Goal: Transaction & Acquisition: Purchase product/service

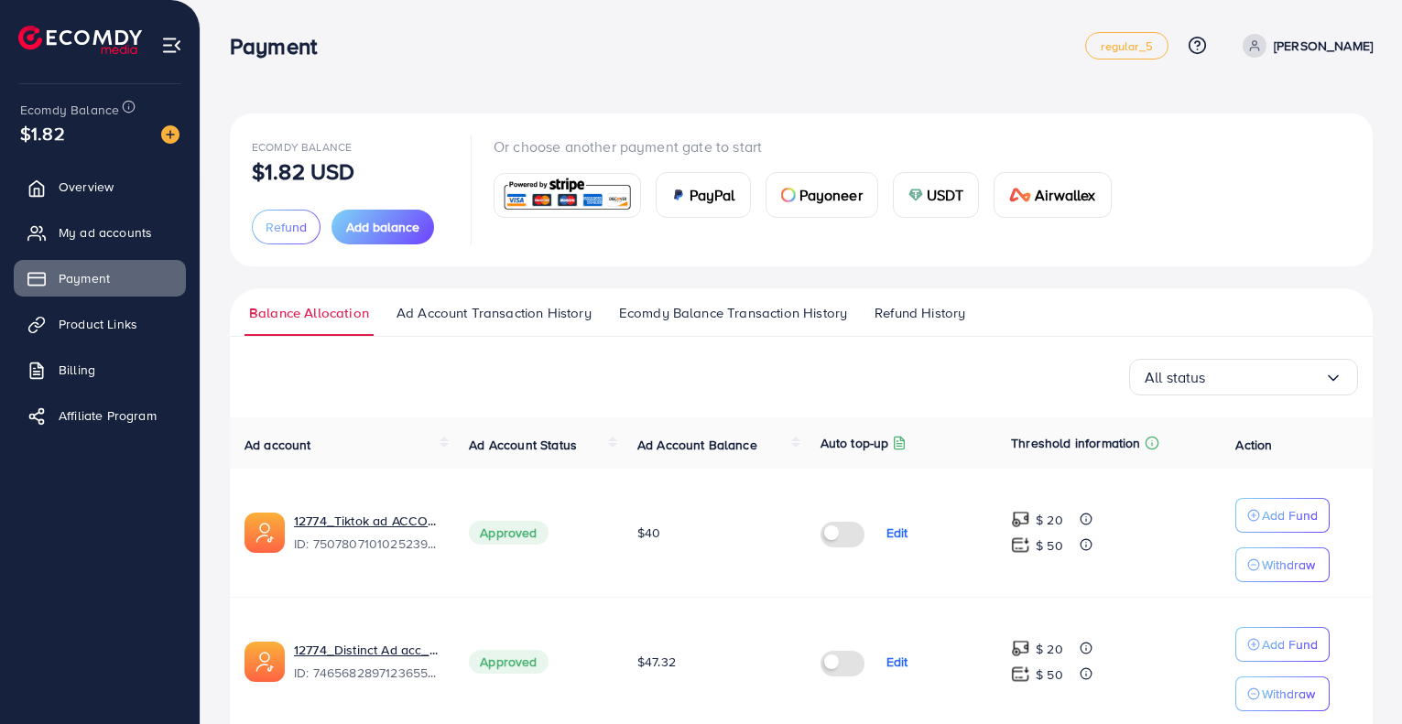
scroll to position [461, 0]
click at [922, 200] on div "USDT" at bounding box center [935, 195] width 85 height 44
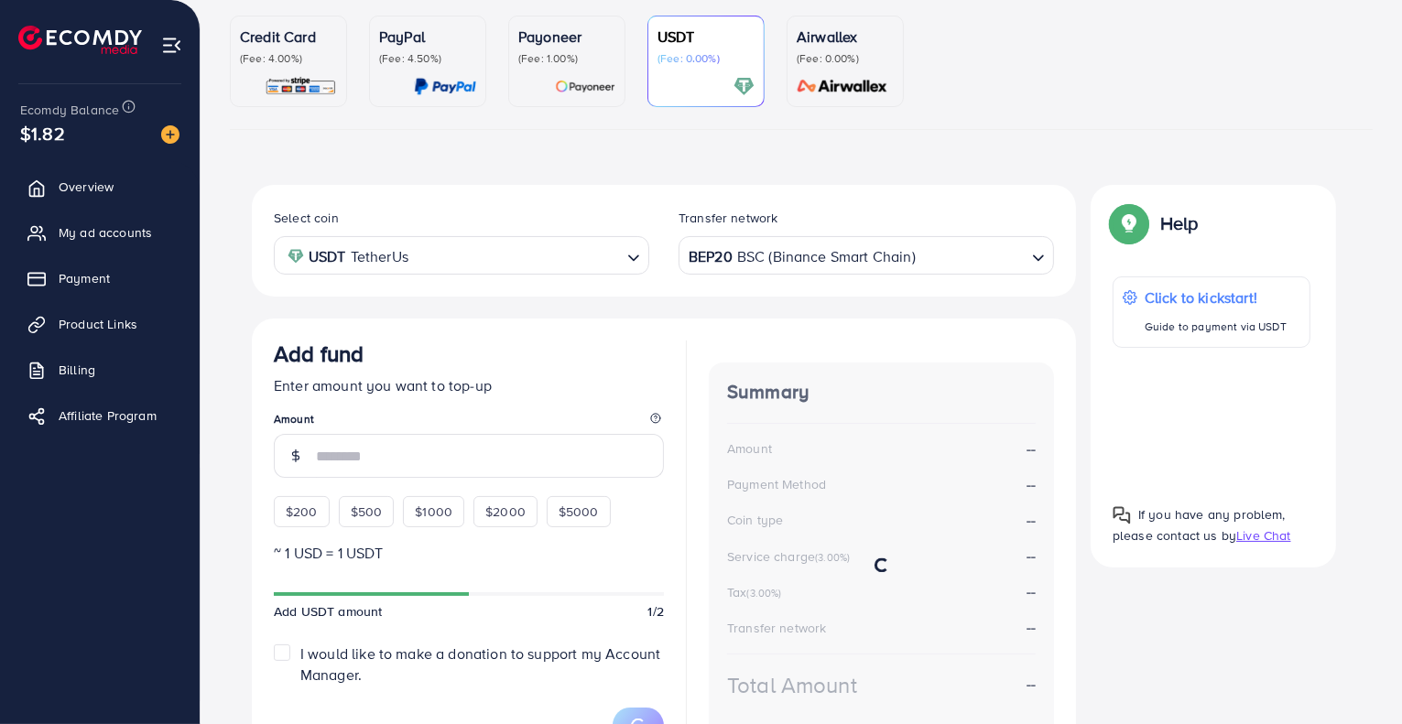
scroll to position [168, 0]
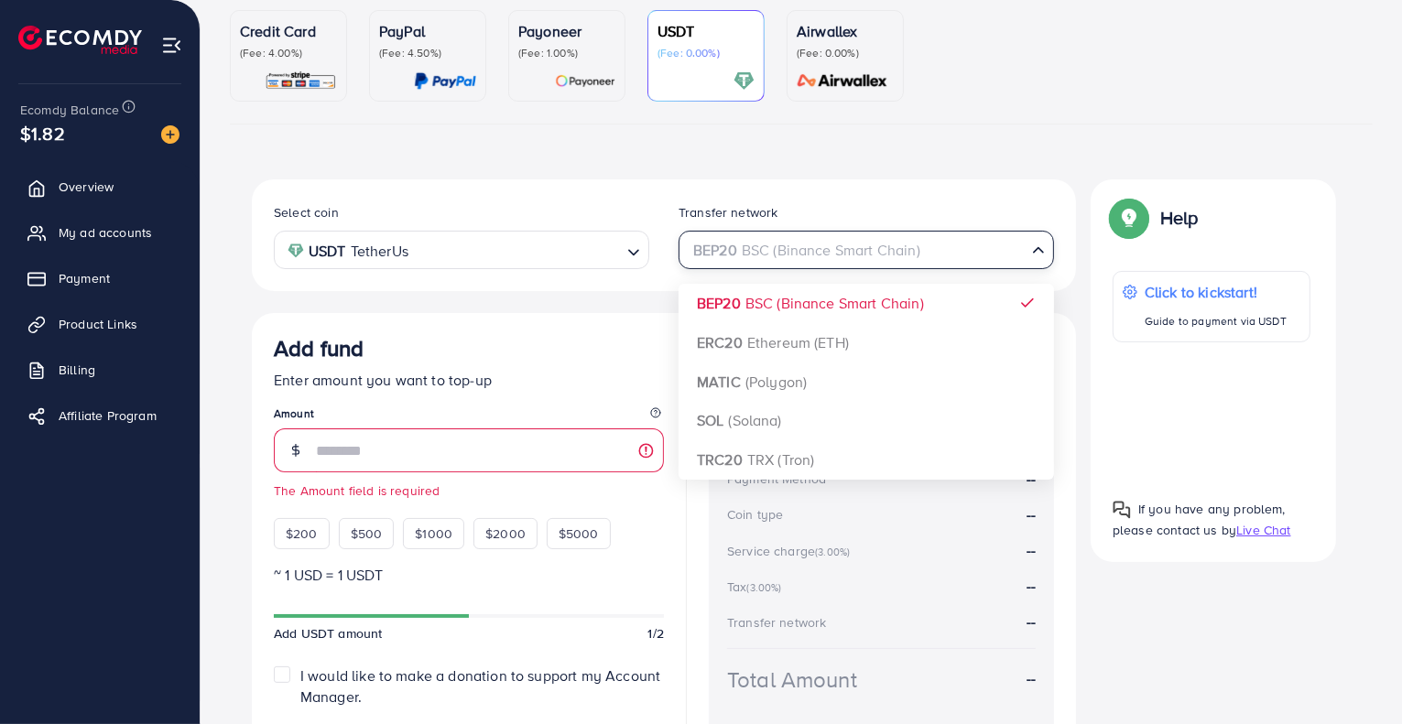
click at [858, 253] on div "BEP20 BSC (Binance Smart Chain)" at bounding box center [855, 249] width 341 height 32
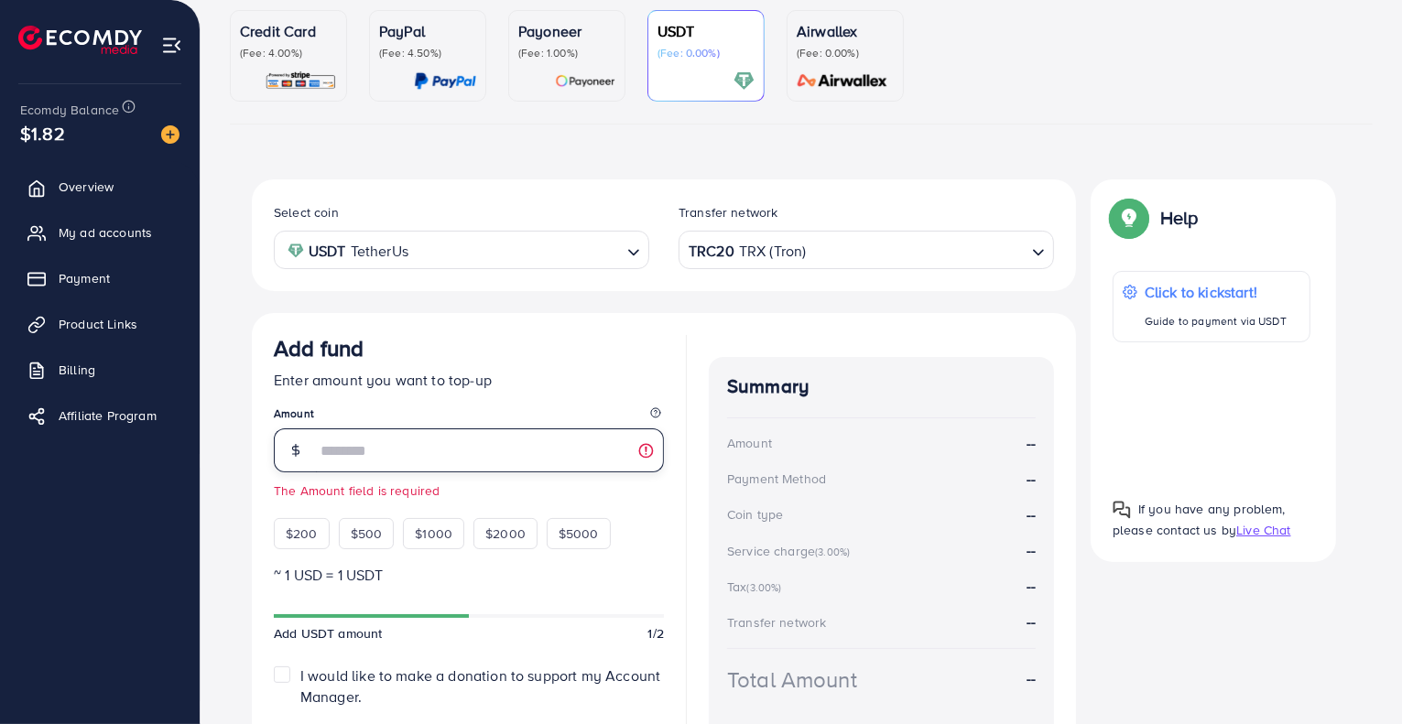
click at [460, 441] on input "number" at bounding box center [490, 450] width 348 height 44
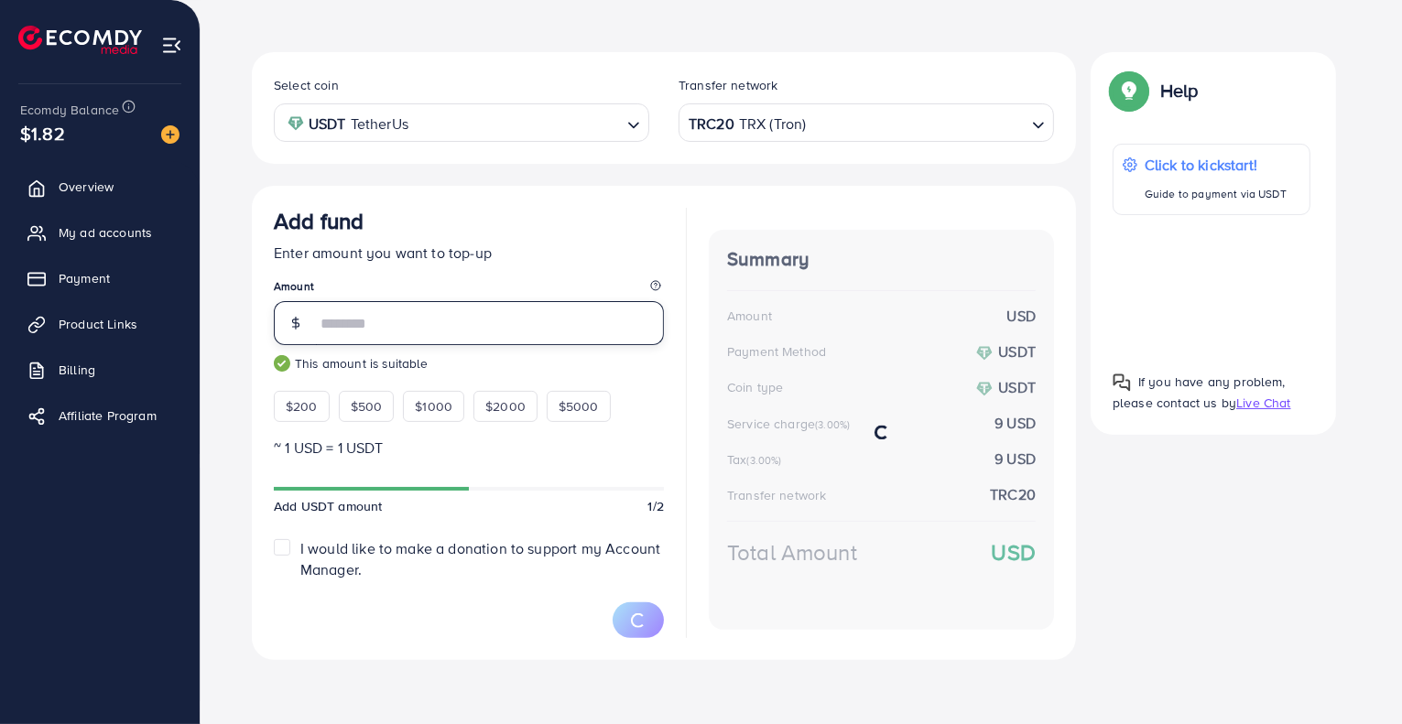
scroll to position [293, 0]
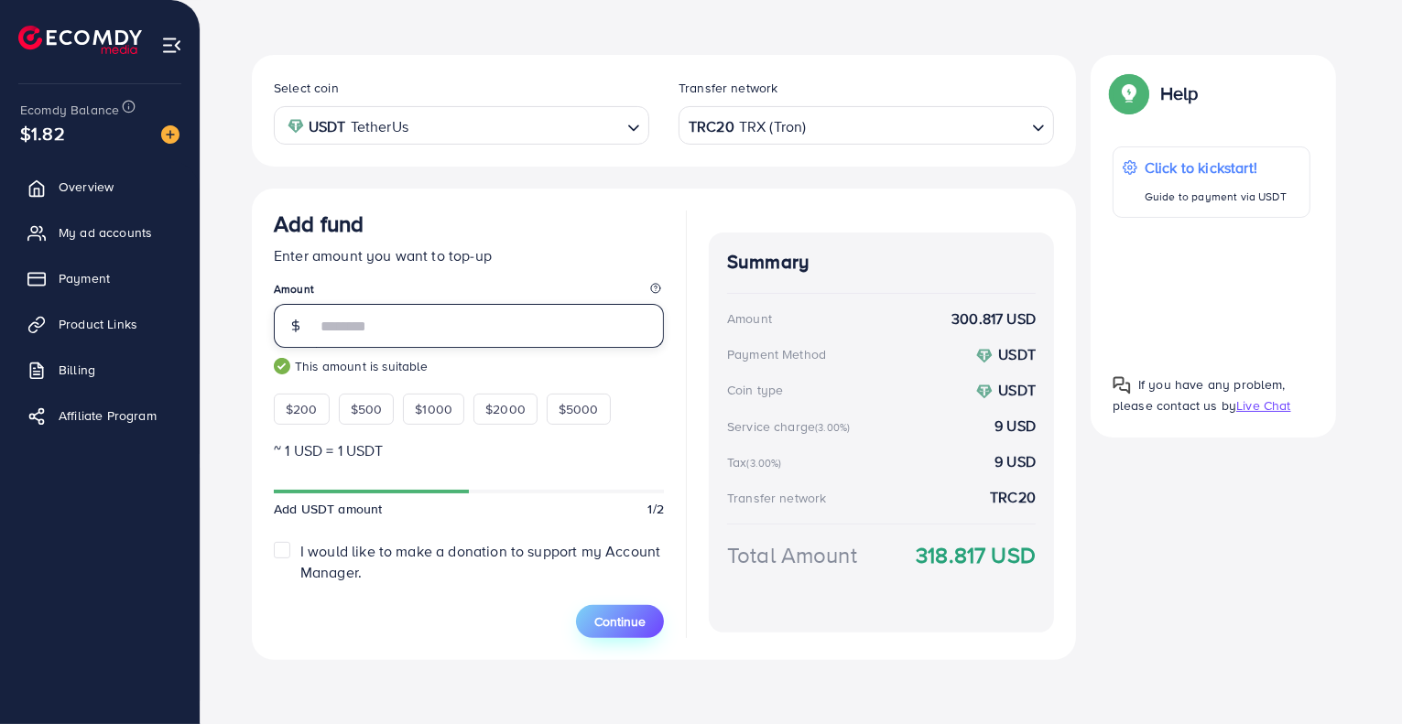
type input "***"
click at [610, 612] on span "Continue" at bounding box center [619, 621] width 51 height 18
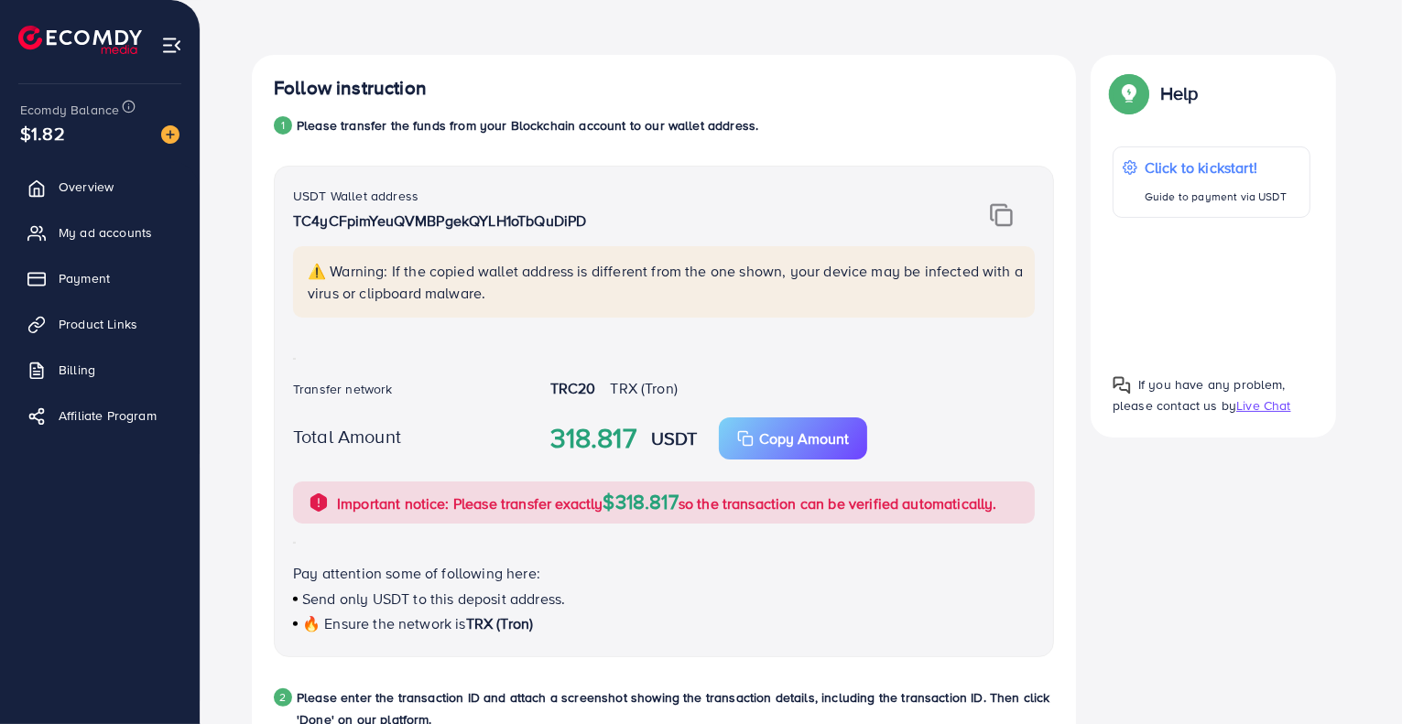
click at [601, 600] on p "Send only USDT to this deposit address." at bounding box center [664, 599] width 742 height 22
click at [0, 294] on li "Payment" at bounding box center [100, 278] width 200 height 37
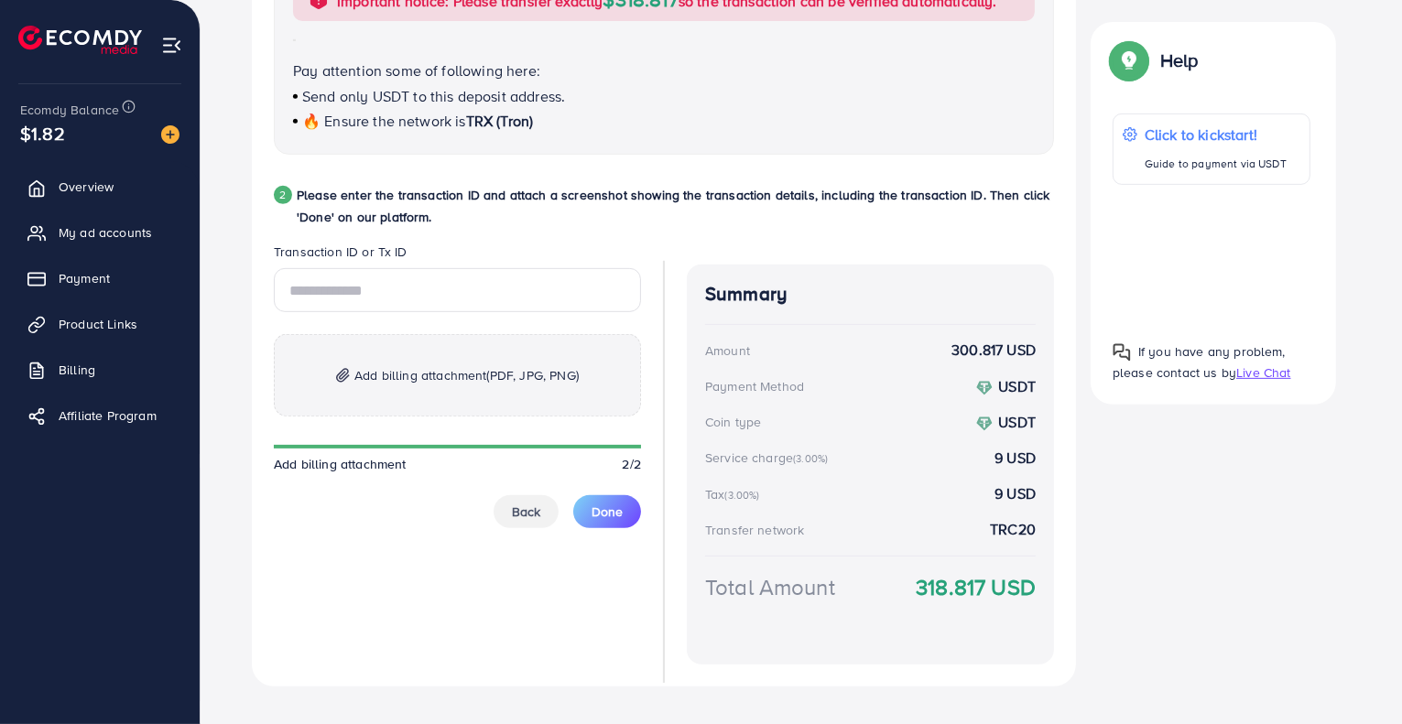
scroll to position [798, 0]
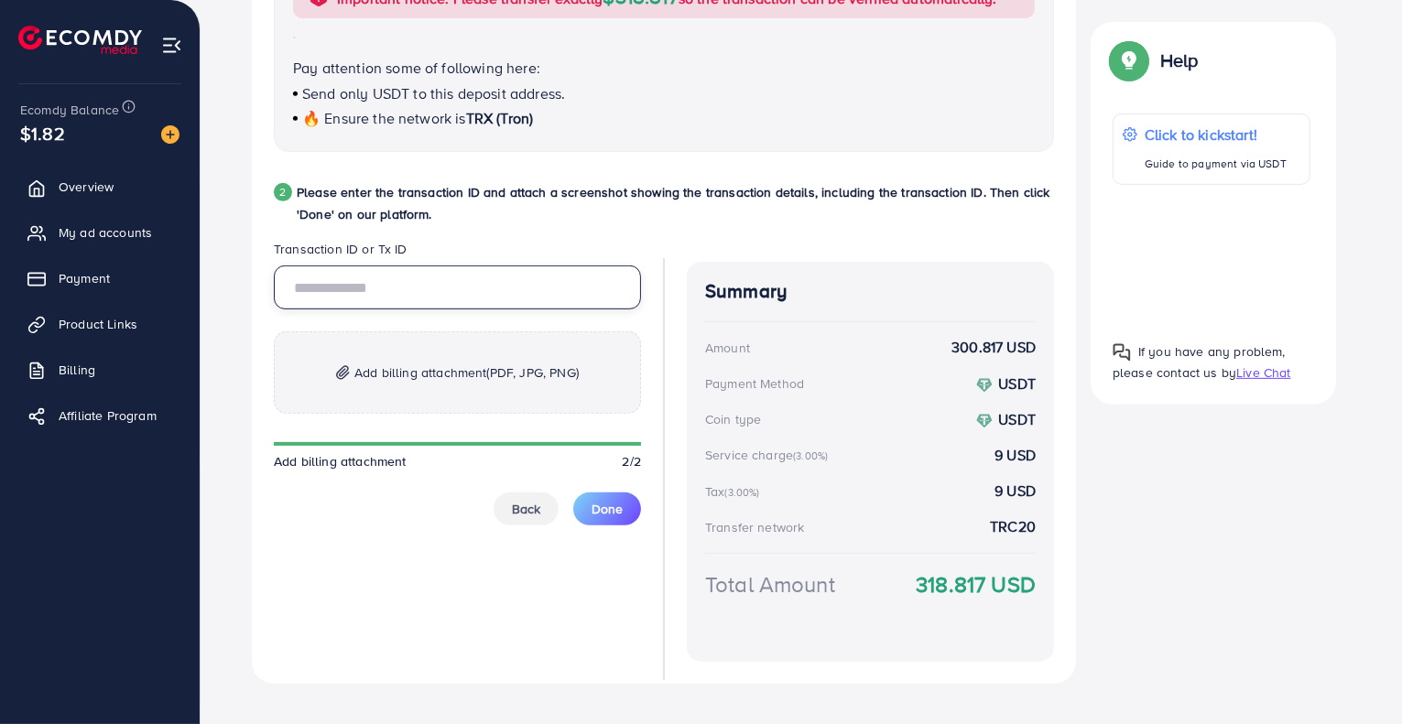
click at [545, 287] on input "text" at bounding box center [457, 287] width 367 height 44
paste input "**********"
type input "**********"
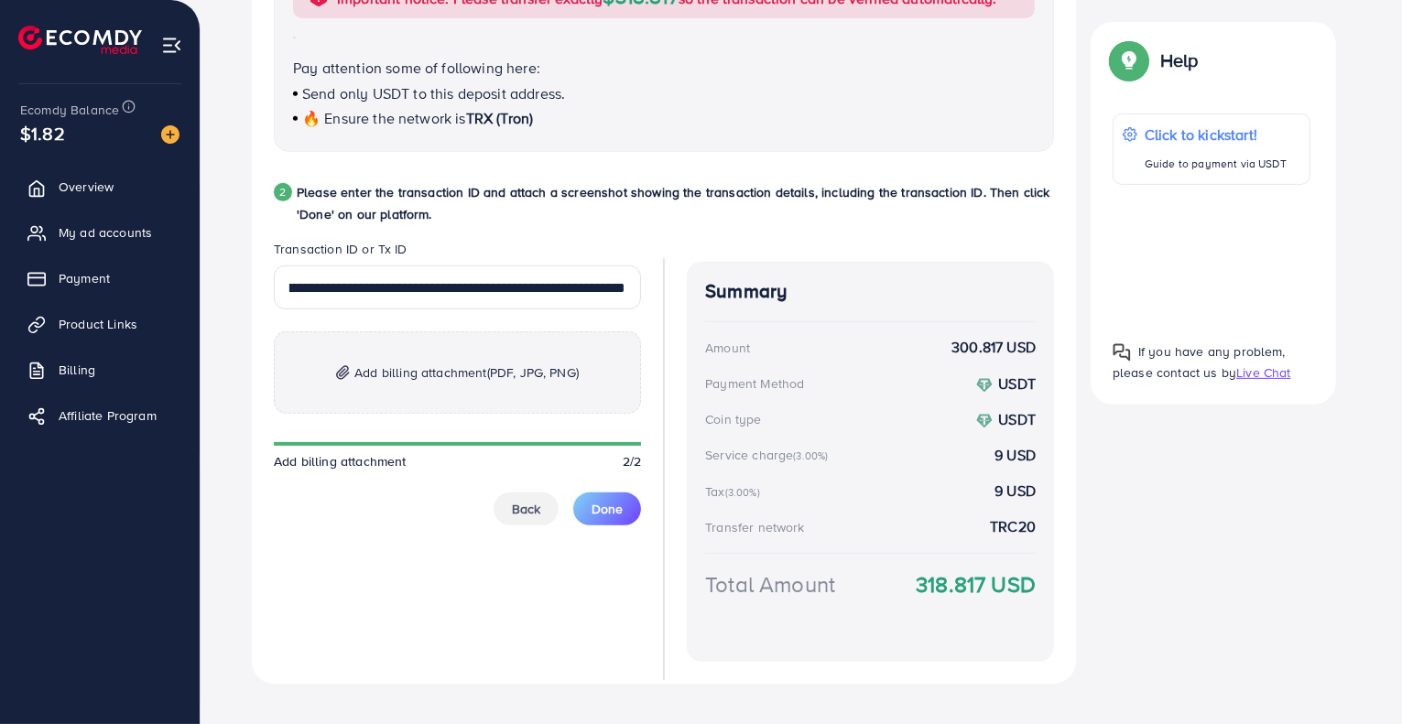
scroll to position [0, 0]
click at [494, 355] on p "Add billing attachment (PDF, JPG, PNG)" at bounding box center [457, 372] width 367 height 82
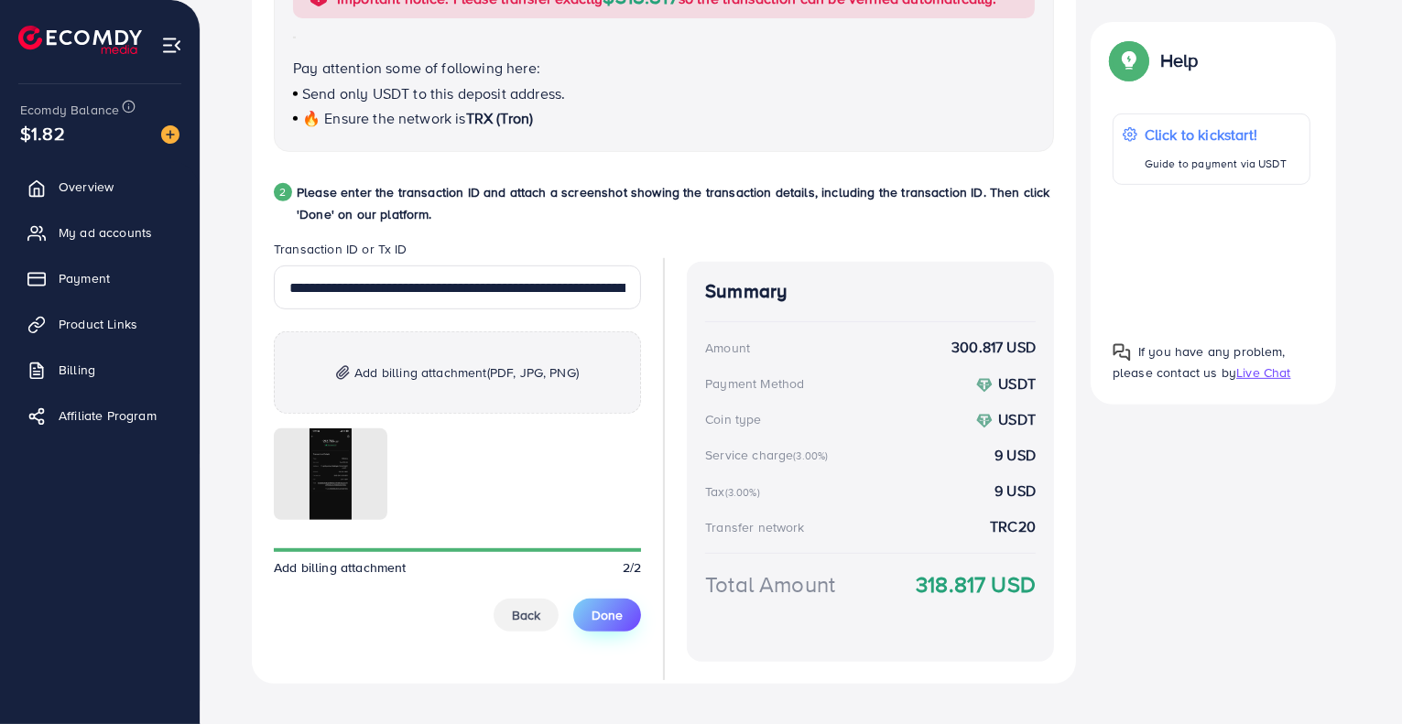
click at [619, 614] on span "Done" at bounding box center [606, 615] width 31 height 18
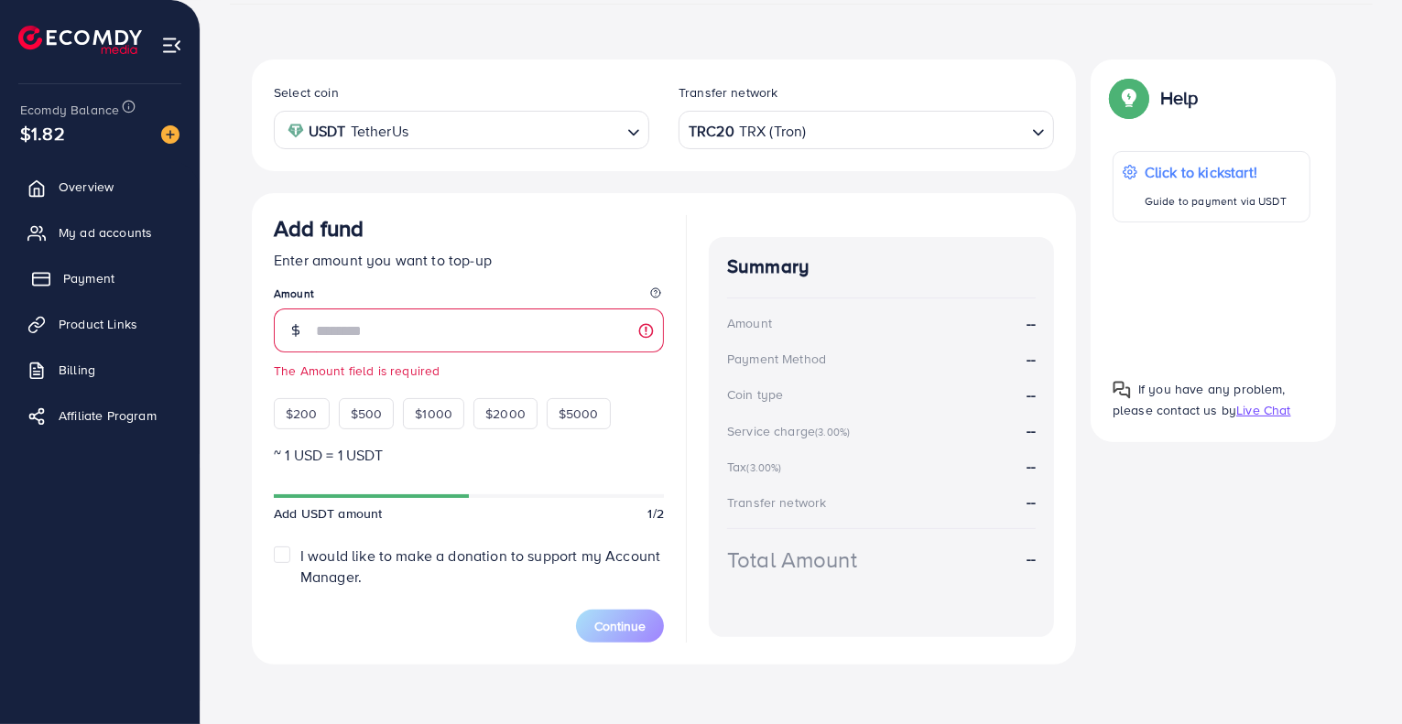
click at [90, 269] on span "Payment" at bounding box center [88, 278] width 51 height 18
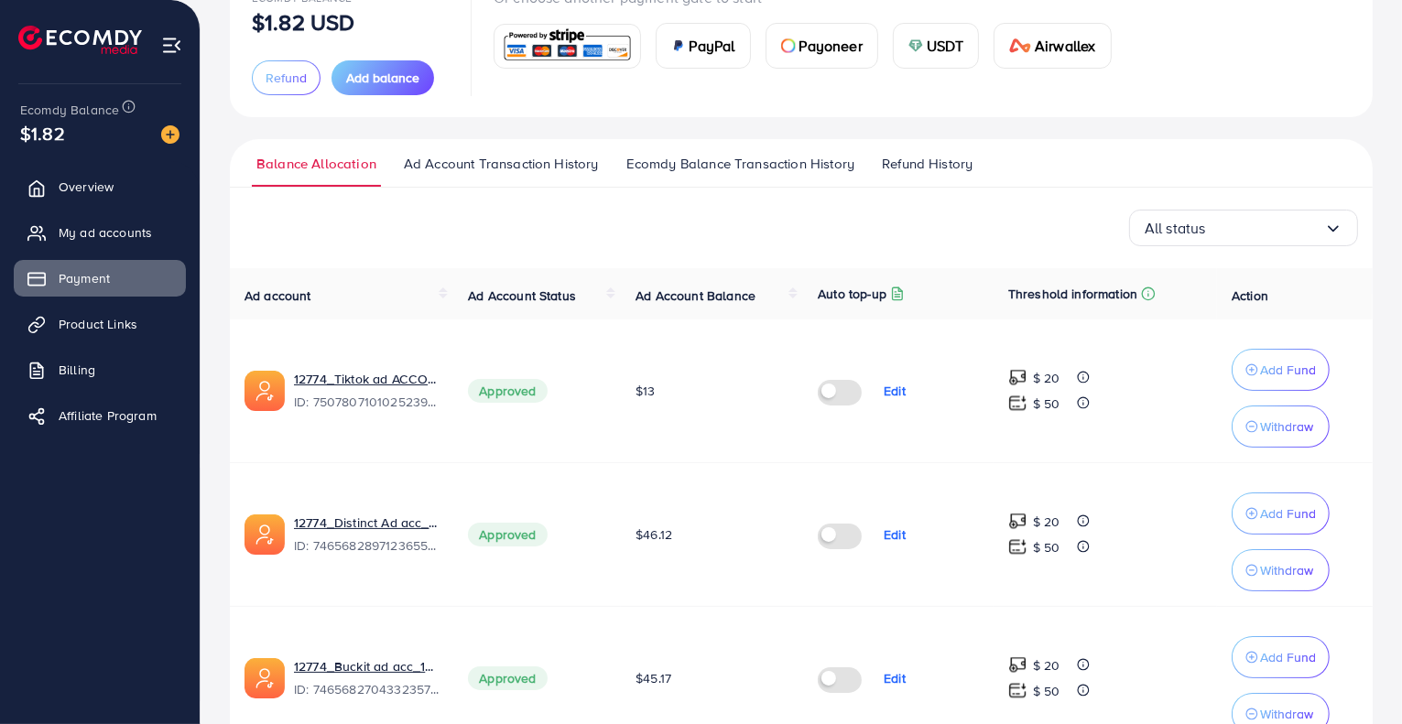
scroll to position [150, 0]
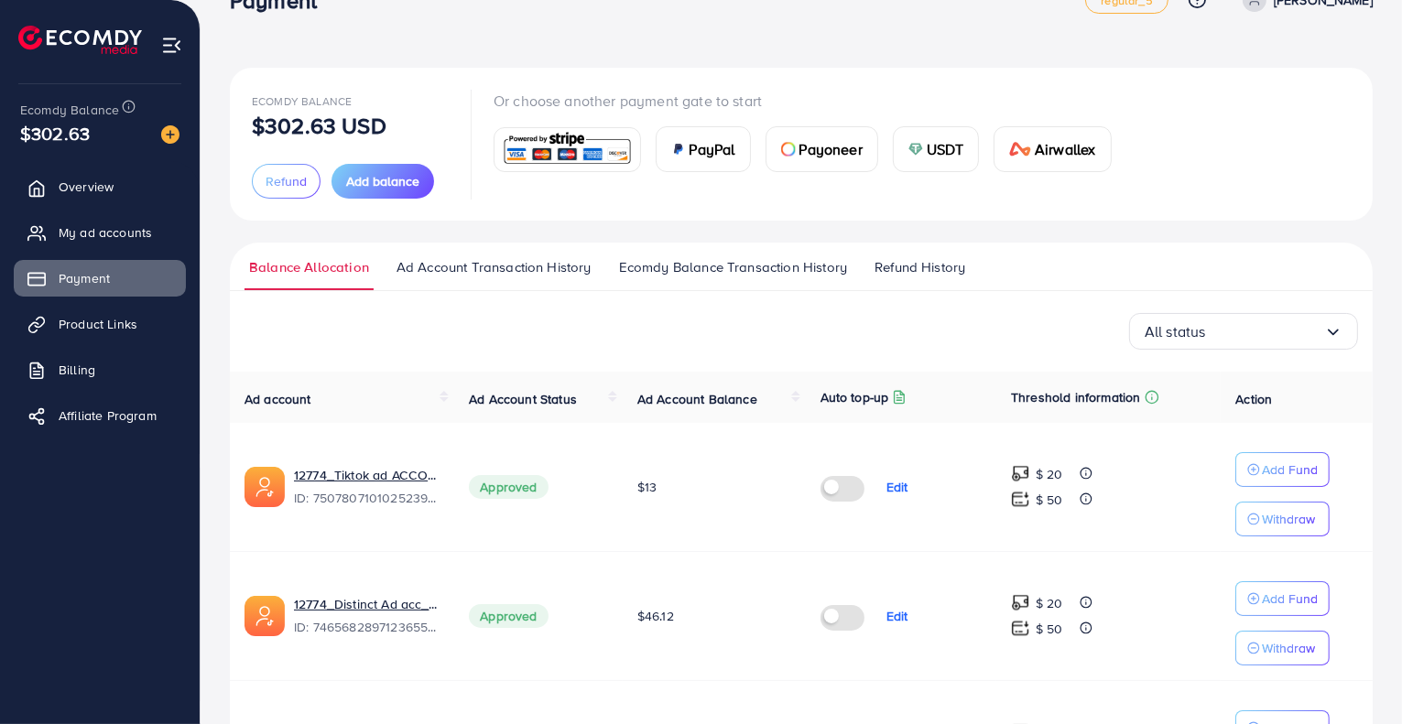
scroll to position [48, 0]
